Goal: Task Accomplishment & Management: Use online tool/utility

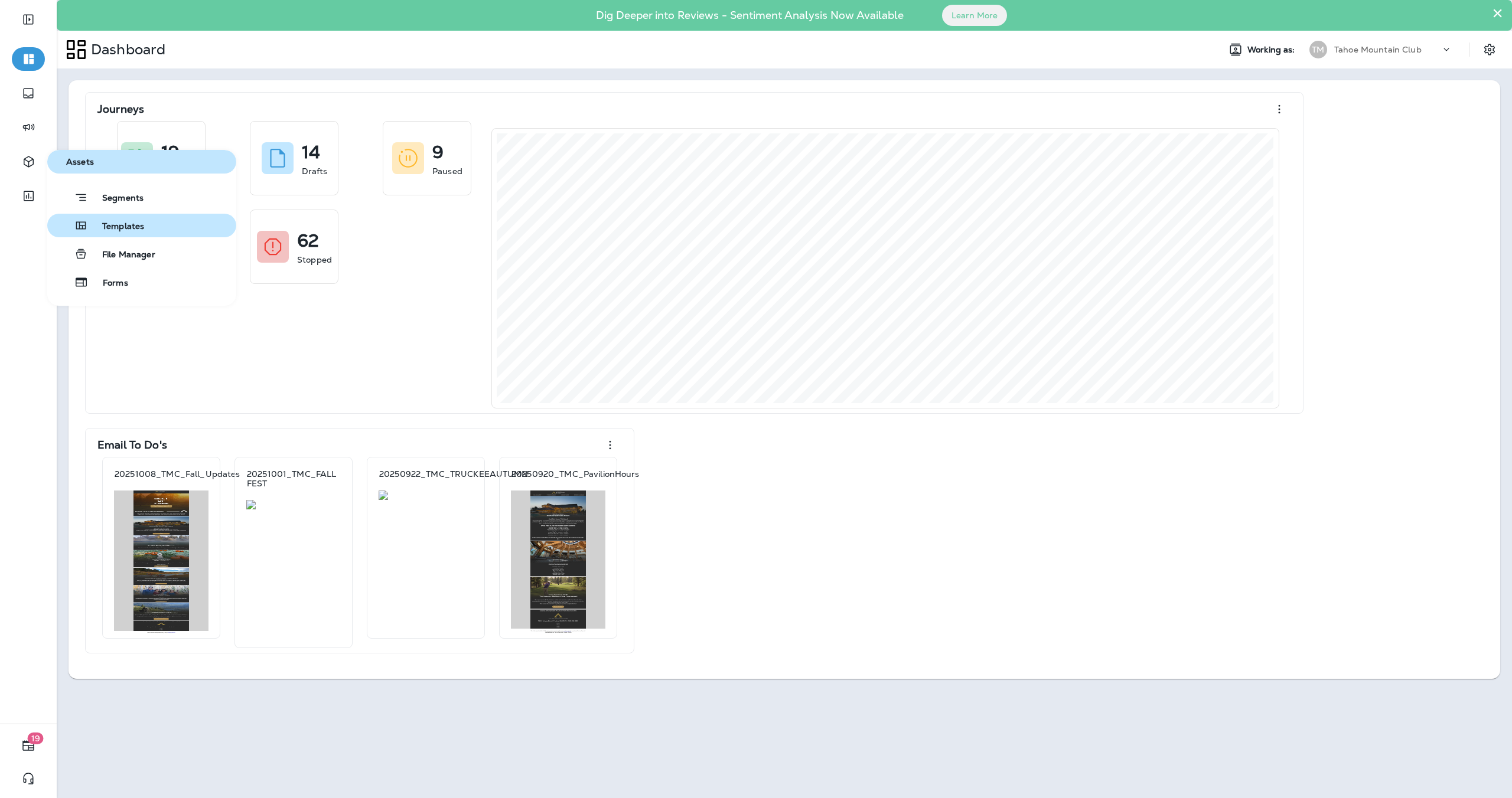
click at [128, 224] on span "Templates" at bounding box center [116, 227] width 56 height 11
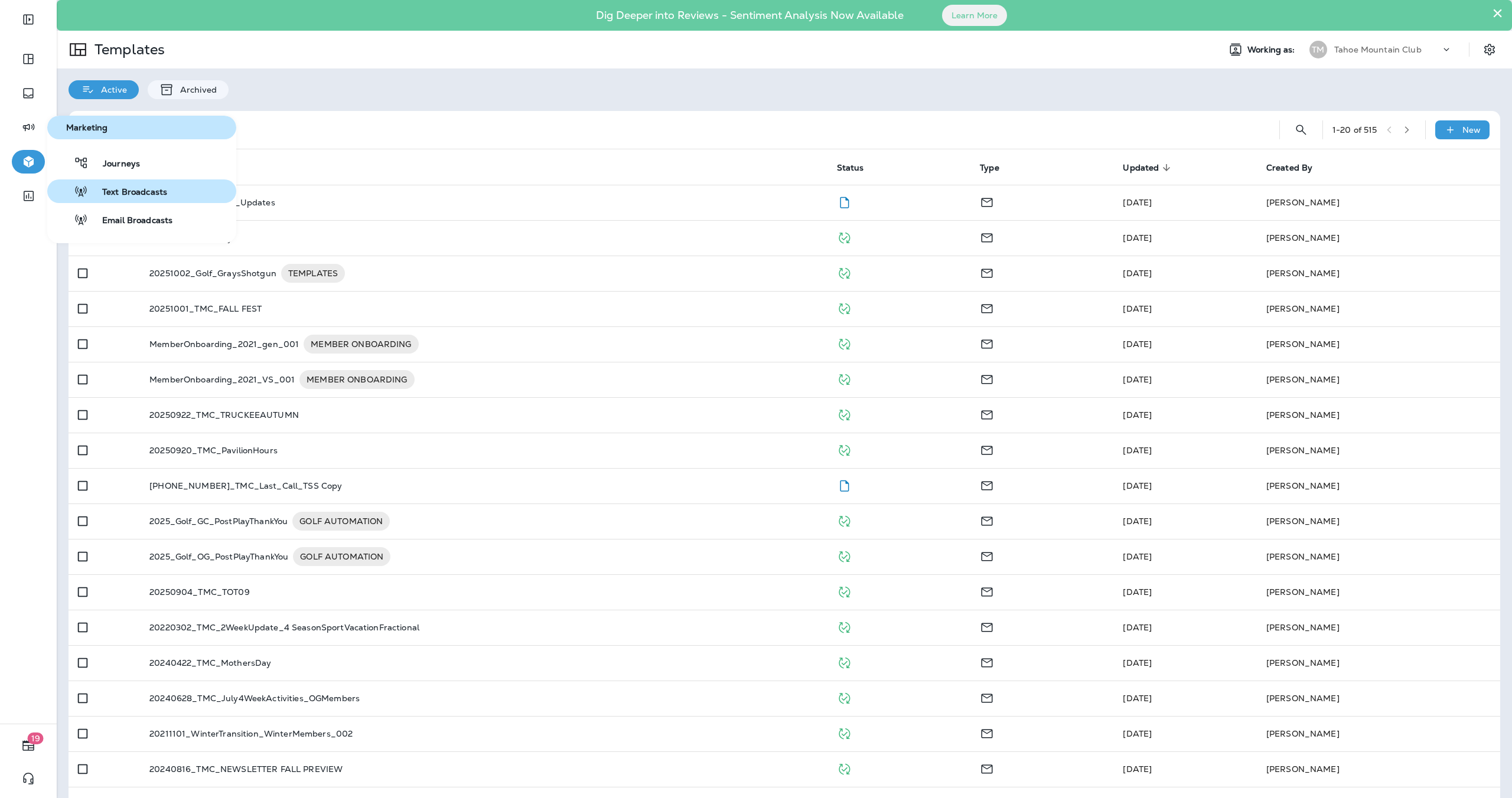
click at [106, 190] on span "Text Broadcasts" at bounding box center [127, 192] width 79 height 11
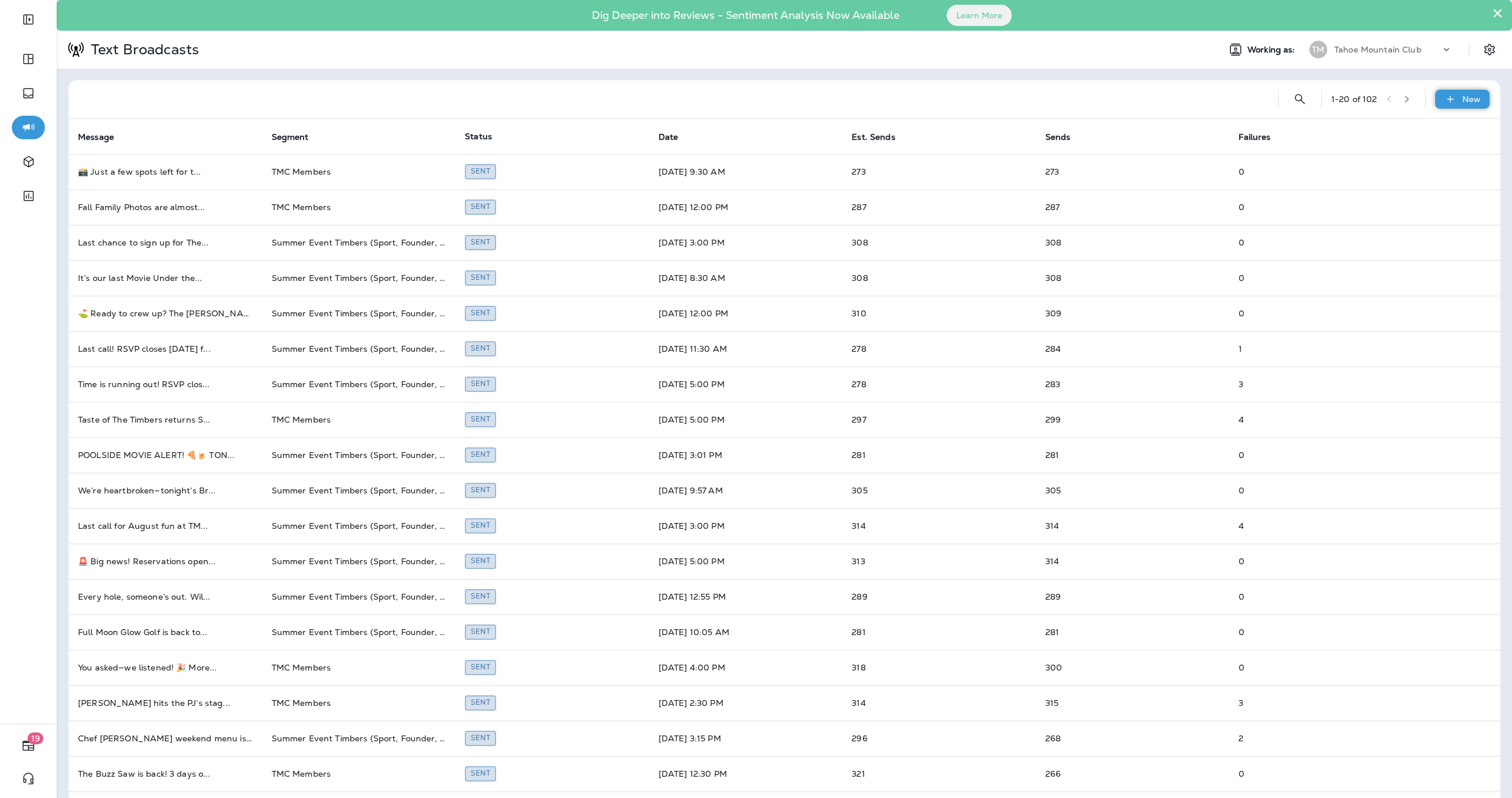
click at [1462, 101] on p "New" at bounding box center [1471, 99] width 18 height 10
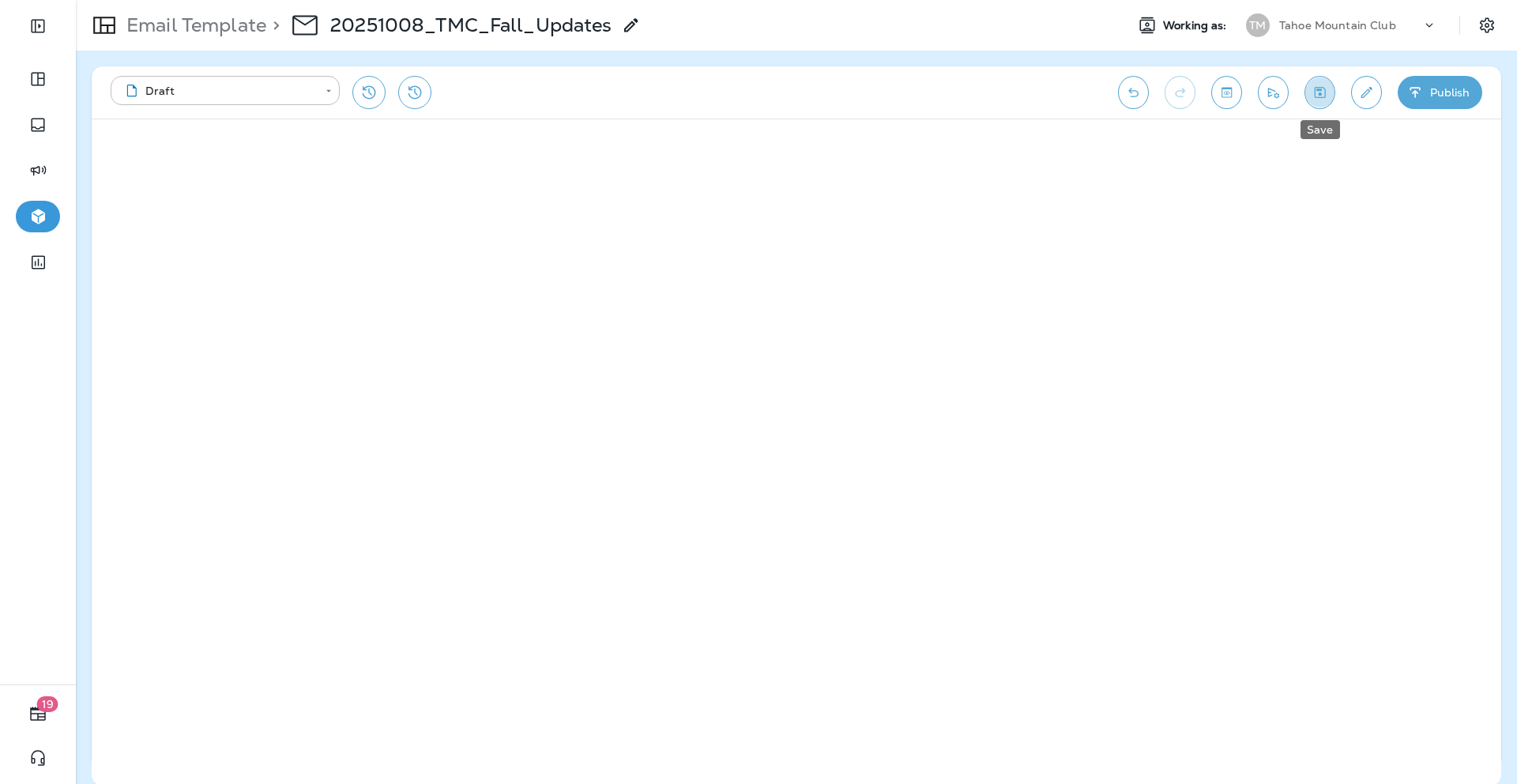
click at [1323, 97] on icon "Save" at bounding box center [1320, 92] width 11 height 11
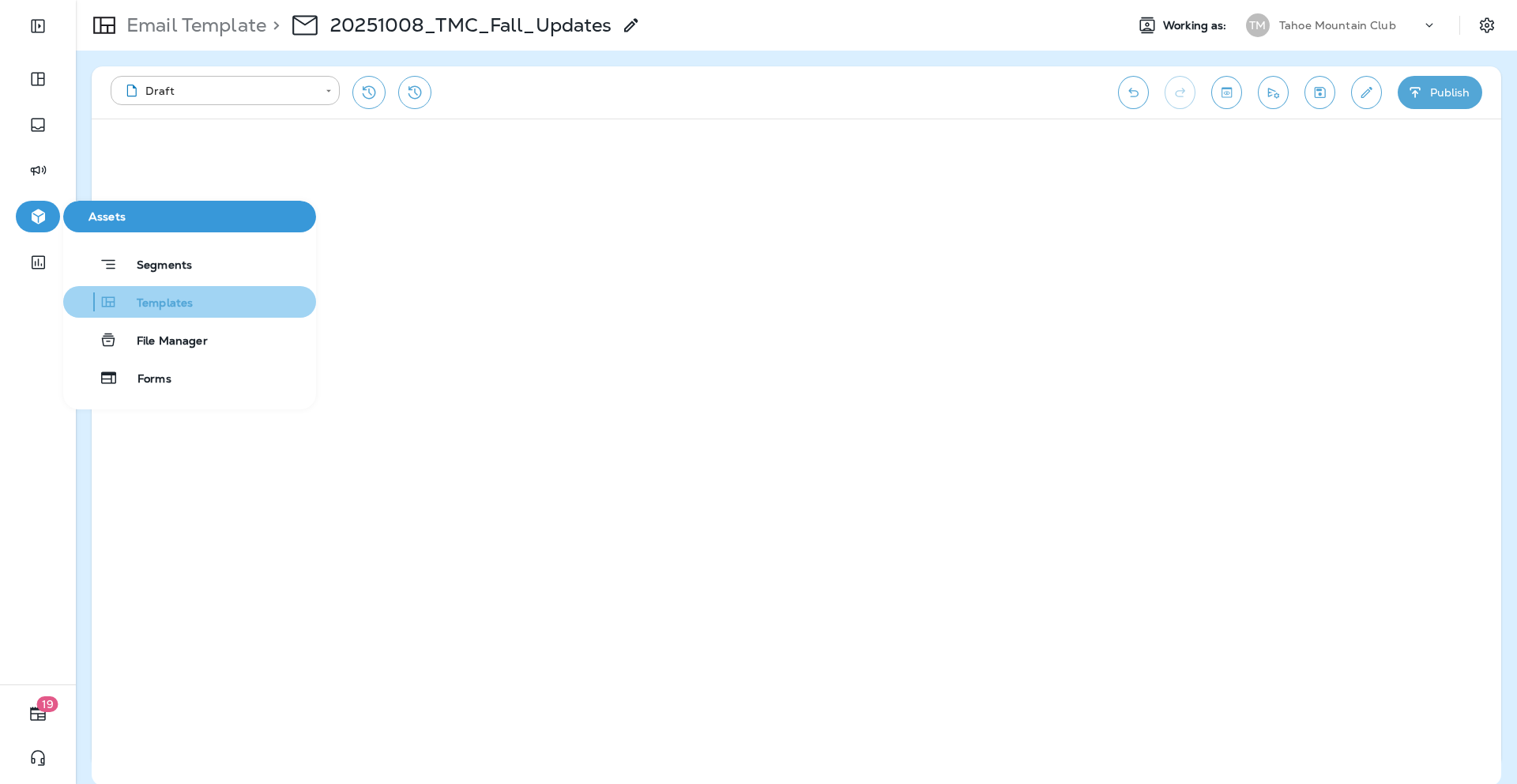
click at [186, 306] on span "Templates" at bounding box center [155, 303] width 75 height 15
